Goal: Find specific page/section: Find specific page/section

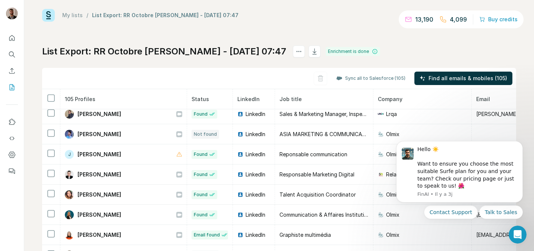
scroll to position [1340, 0]
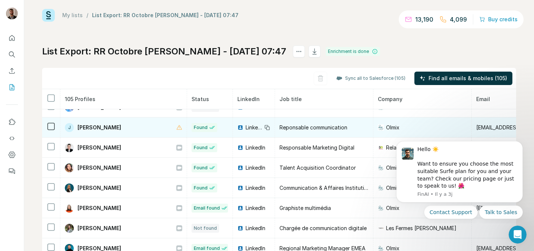
drag, startPoint x: 133, startPoint y: 123, endPoint x: 126, endPoint y: 130, distance: 9.8
click at [126, 130] on div "J [PERSON_NAME]" at bounding box center [123, 127] width 117 height 9
copy span "[PERSON_NAME]"
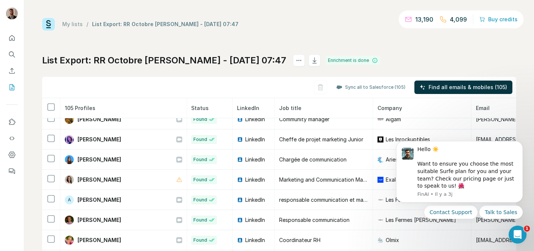
scroll to position [1105, 0]
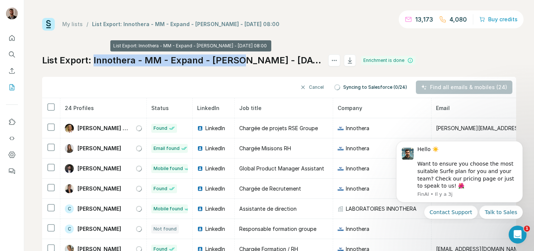
drag, startPoint x: 95, startPoint y: 59, endPoint x: 239, endPoint y: 60, distance: 143.8
click at [239, 60] on h1 "List Export: Innothera - MM - Expand - Nathan - 29/09/2025 08:00" at bounding box center [181, 60] width 279 height 12
copy h1 "Innothera - MM - Expand - Nathan"
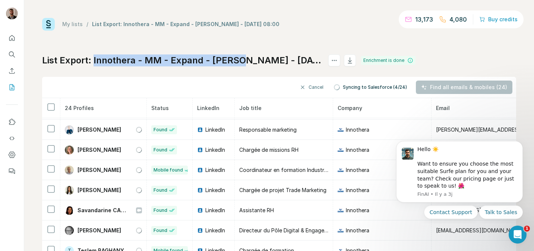
scroll to position [306, 0]
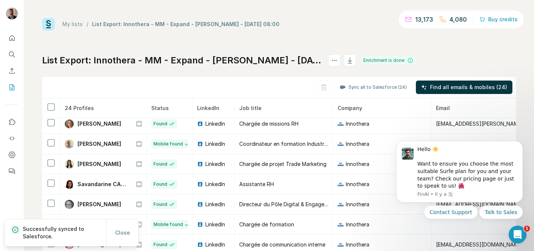
click at [99, 68] on div "List Export: Innothera - MM - Expand - Nathan - 29/09/2025 08:00 Enrichment is …" at bounding box center [279, 174] width 474 height 240
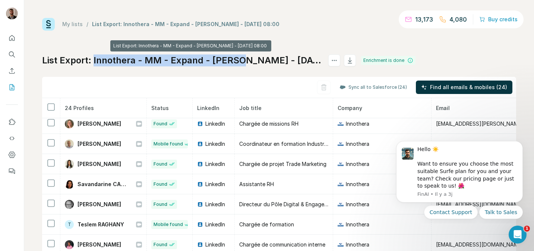
drag, startPoint x: 94, startPoint y: 59, endPoint x: 239, endPoint y: 64, distance: 145.5
click at [239, 64] on h1 "List Export: Innothera - MM - Expand - Nathan - 29/09/2025 08:00" at bounding box center [181, 60] width 279 height 12
copy h1 "Innothera - MM - Expand - Nathan"
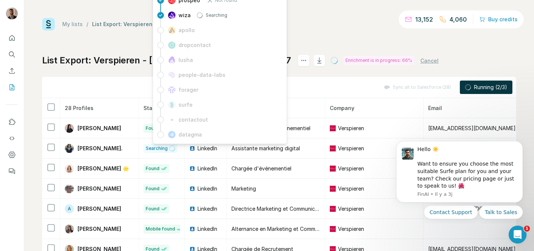
click at [93, 45] on div "My lists / List Export: Verspieren - MM - Nathan - 29/09/2025 08:27 13,152 4,06…" at bounding box center [279, 156] width 474 height 277
click at [117, 71] on div "List Export: Verspieren - MM - Nathan - 29/09/2025 08:27 Enrichment is in progr…" at bounding box center [279, 174] width 474 height 240
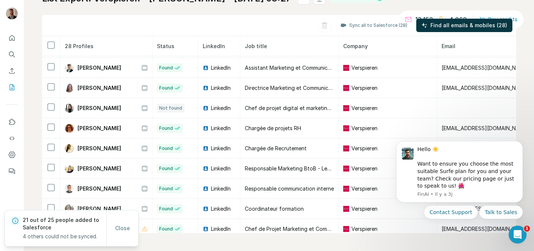
scroll to position [387, 0]
